Goal: Task Accomplishment & Management: Manage account settings

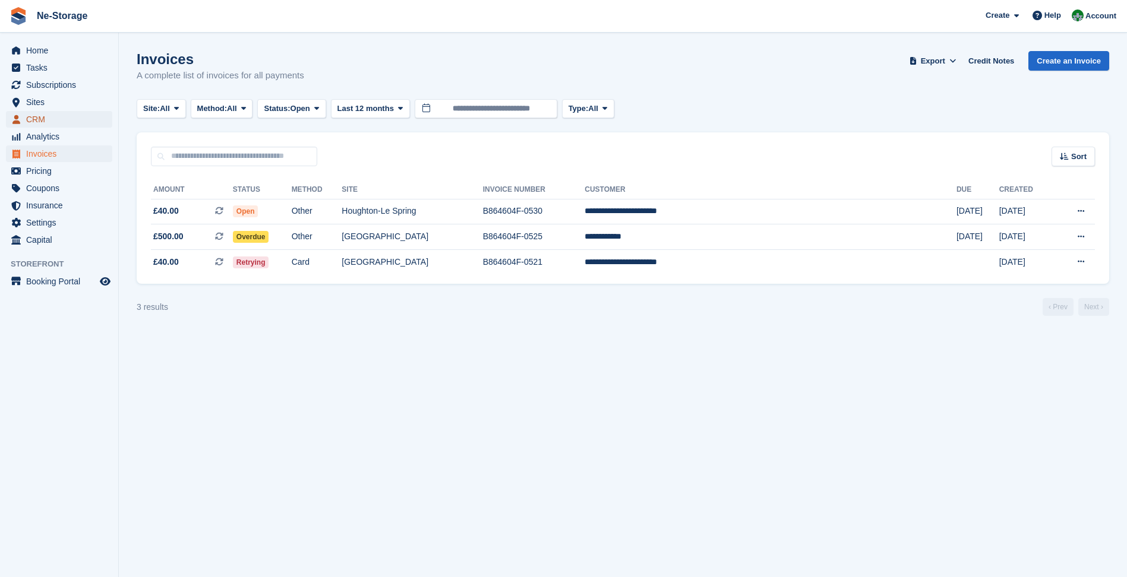
click at [45, 115] on span "CRM" at bounding box center [61, 119] width 71 height 17
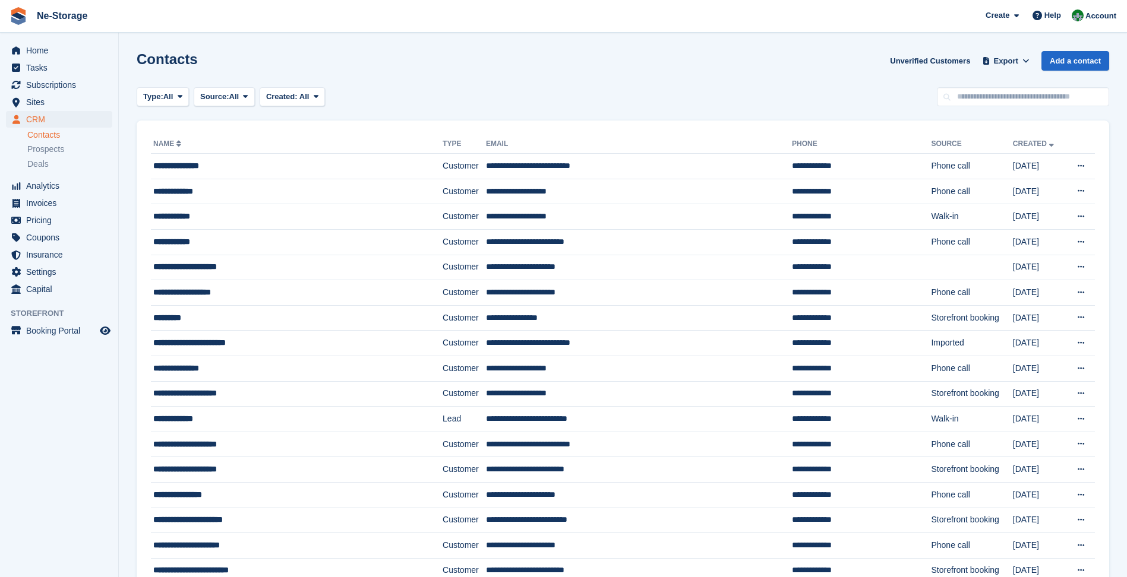
click at [1049, 98] on input "text" at bounding box center [1023, 97] width 172 height 20
type input "***"
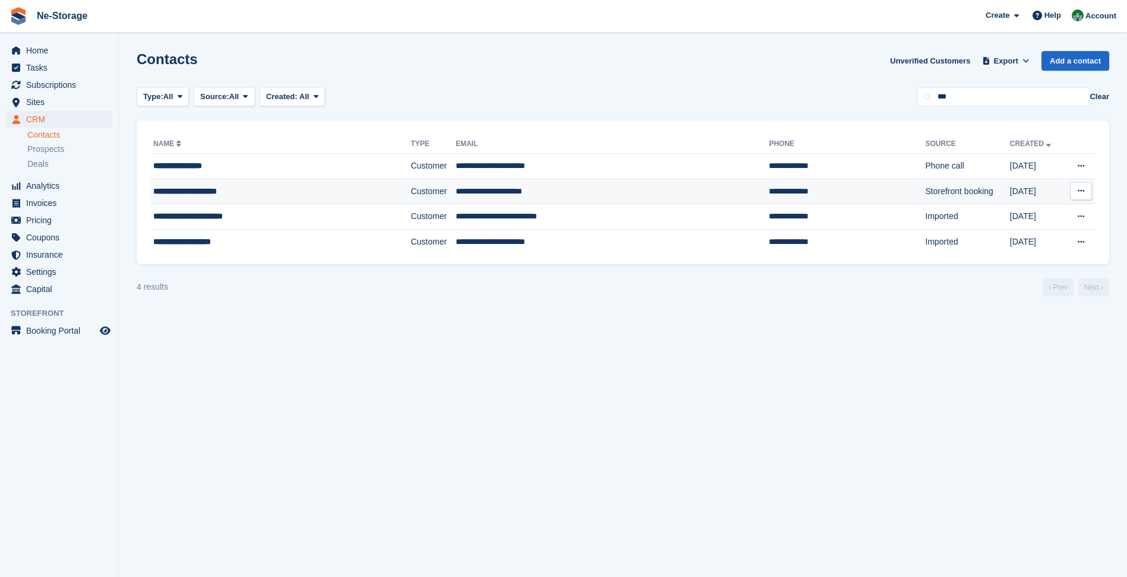
click at [410, 185] on td "Customer" at bounding box center [432, 192] width 45 height 26
